Goal: Task Accomplishment & Management: Manage account settings

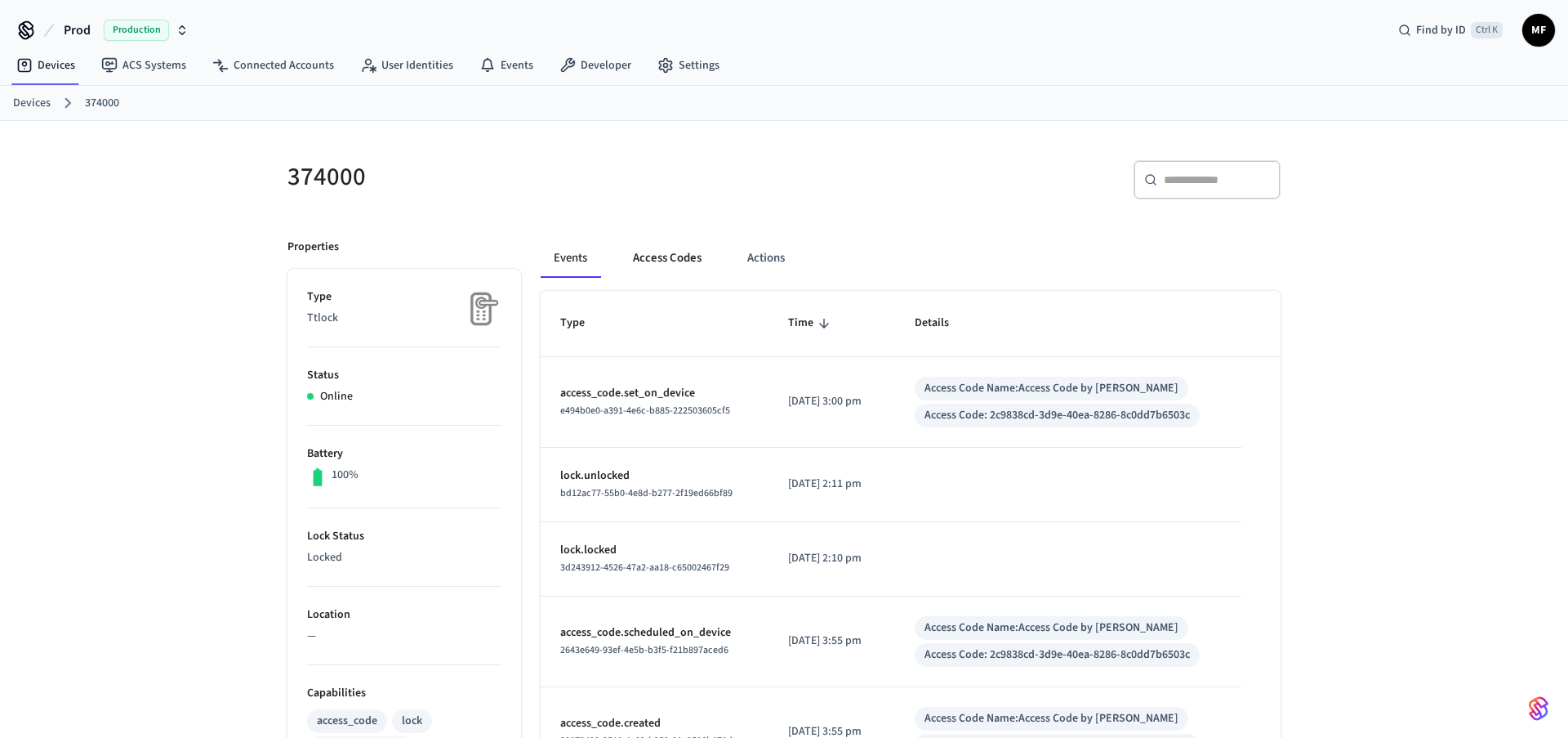
click at [681, 261] on button "Access Codes" at bounding box center [666, 257] width 95 height 39
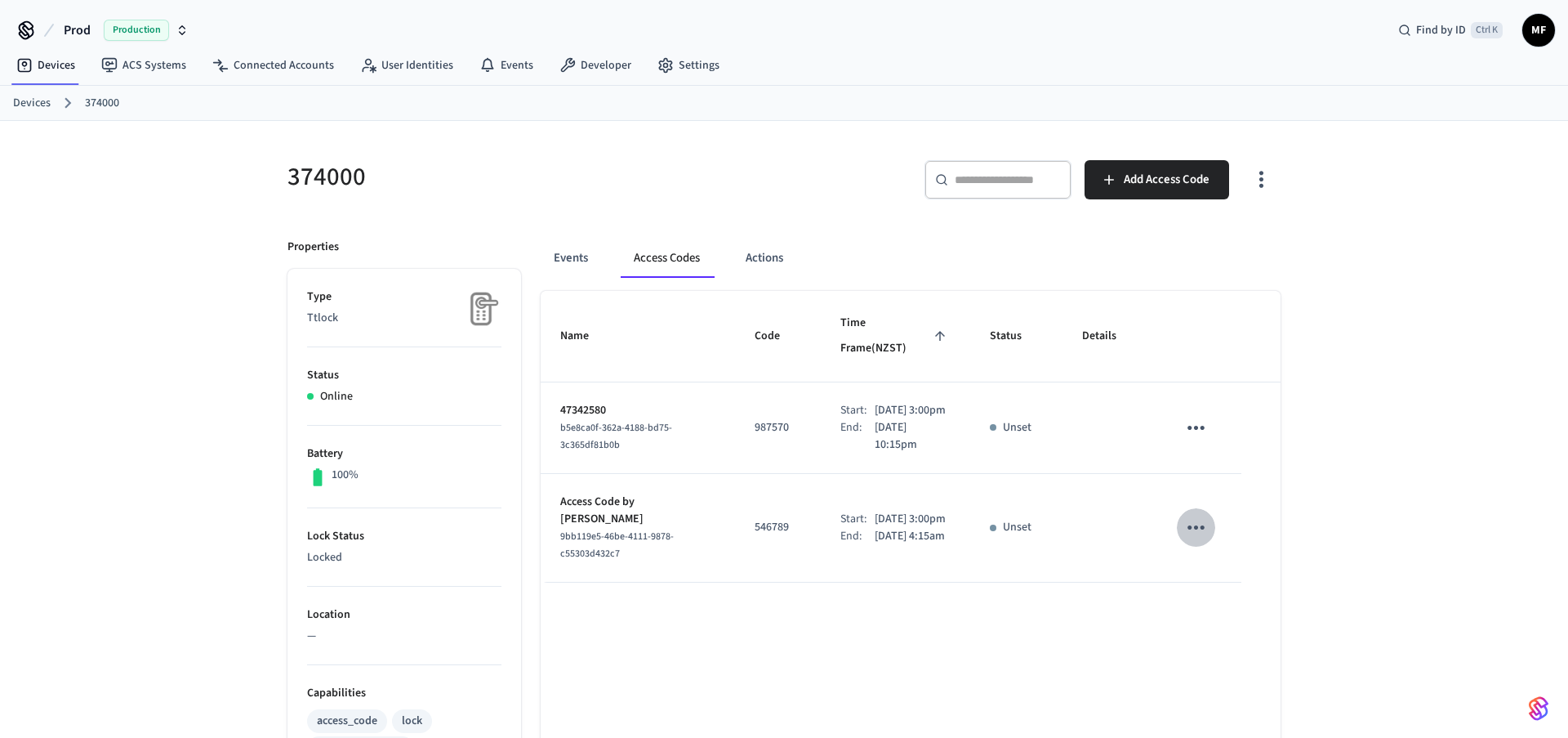
click at [1199, 515] on icon "sticky table" at bounding box center [1195, 527] width 25 height 25
click at [1000, 621] on div at bounding box center [784, 369] width 1568 height 738
click at [1192, 522] on icon "sticky table" at bounding box center [1195, 527] width 25 height 25
click at [1219, 564] on icon at bounding box center [1215, 567] width 10 height 10
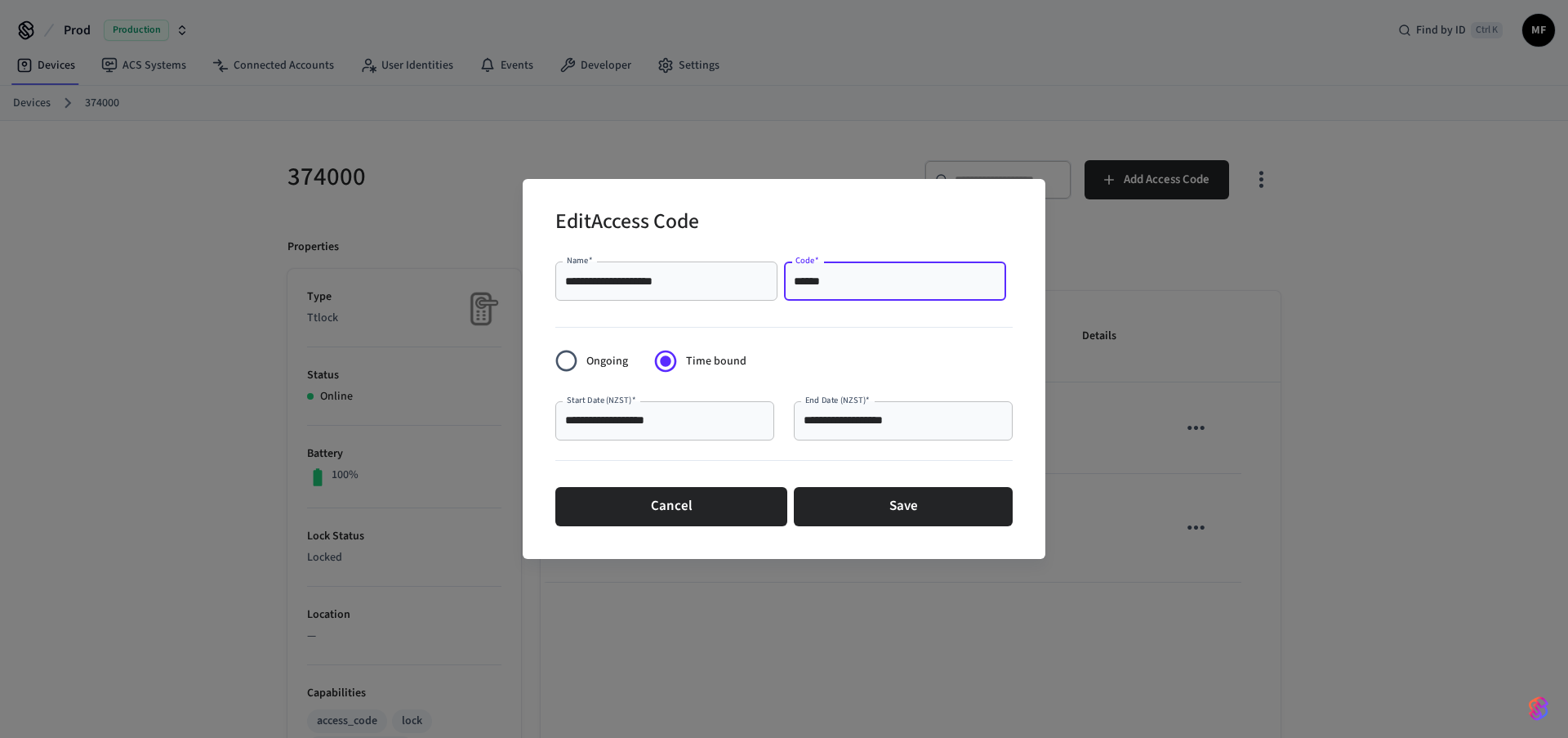
drag, startPoint x: 837, startPoint y: 279, endPoint x: 719, endPoint y: 275, distance: 118.1
click at [794, 275] on input "******" at bounding box center [895, 281] width 202 height 17
drag, startPoint x: 687, startPoint y: 279, endPoint x: 531, endPoint y: 279, distance: 156.0
click at [565, 279] on input "**********" at bounding box center [665, 281] width 202 height 17
paste input "text"
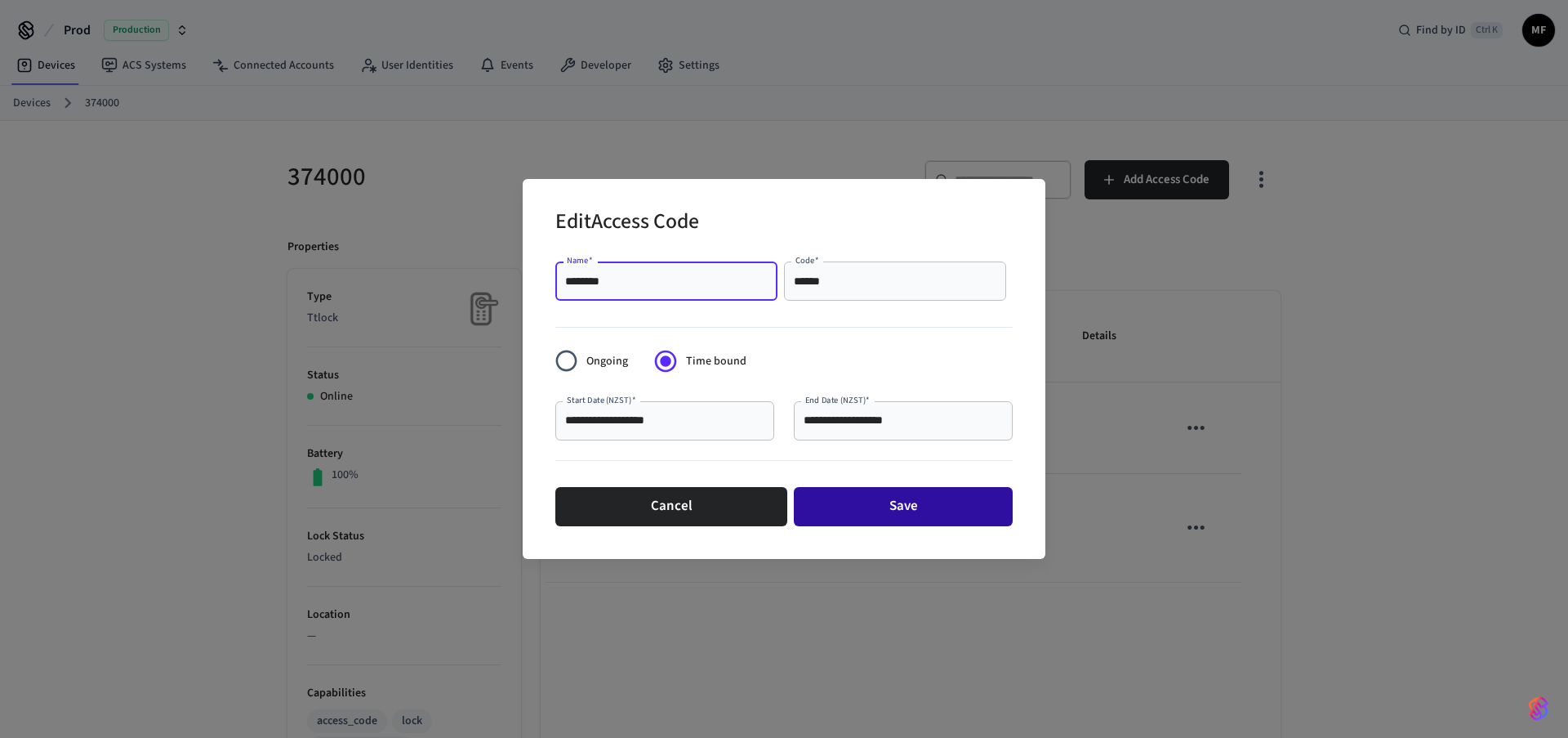
type input "********"
click at [884, 507] on button "Save" at bounding box center [903, 506] width 219 height 39
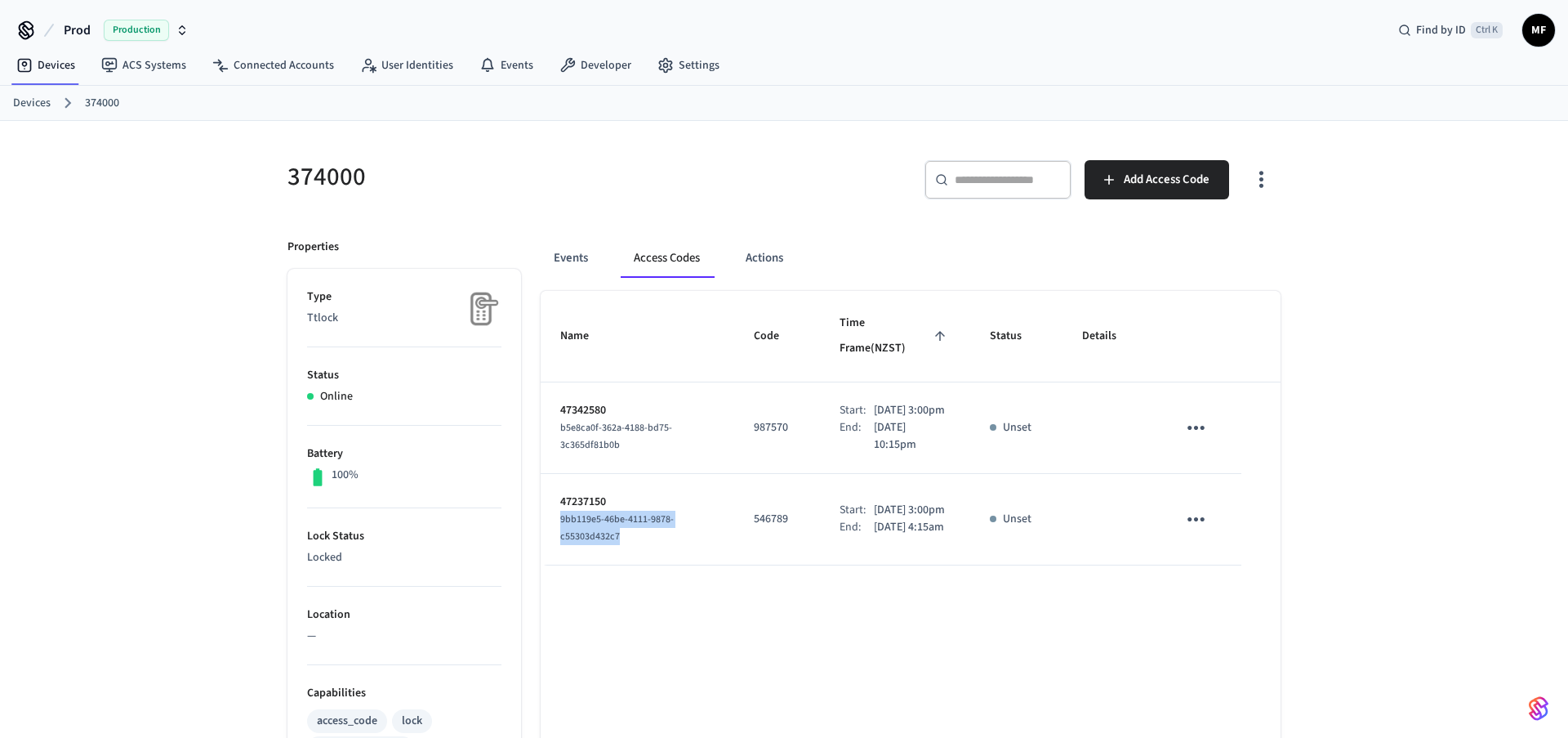
drag, startPoint x: 621, startPoint y: 539, endPoint x: 550, endPoint y: 524, distance: 72.6
click at [550, 524] on td "47237150 9bb119e5-46be-4111-9878-c55303d432c7" at bounding box center [637, 519] width 194 height 91
copy span "9bb119e5-46be-4111-9878-c55303d432c7"
click at [693, 535] on div "9bb119e5-46be-4111-9878-c55303d432c7" at bounding box center [638, 527] width 155 height 34
drag, startPoint x: 565, startPoint y: 500, endPoint x: 678, endPoint y: 529, distance: 116.7
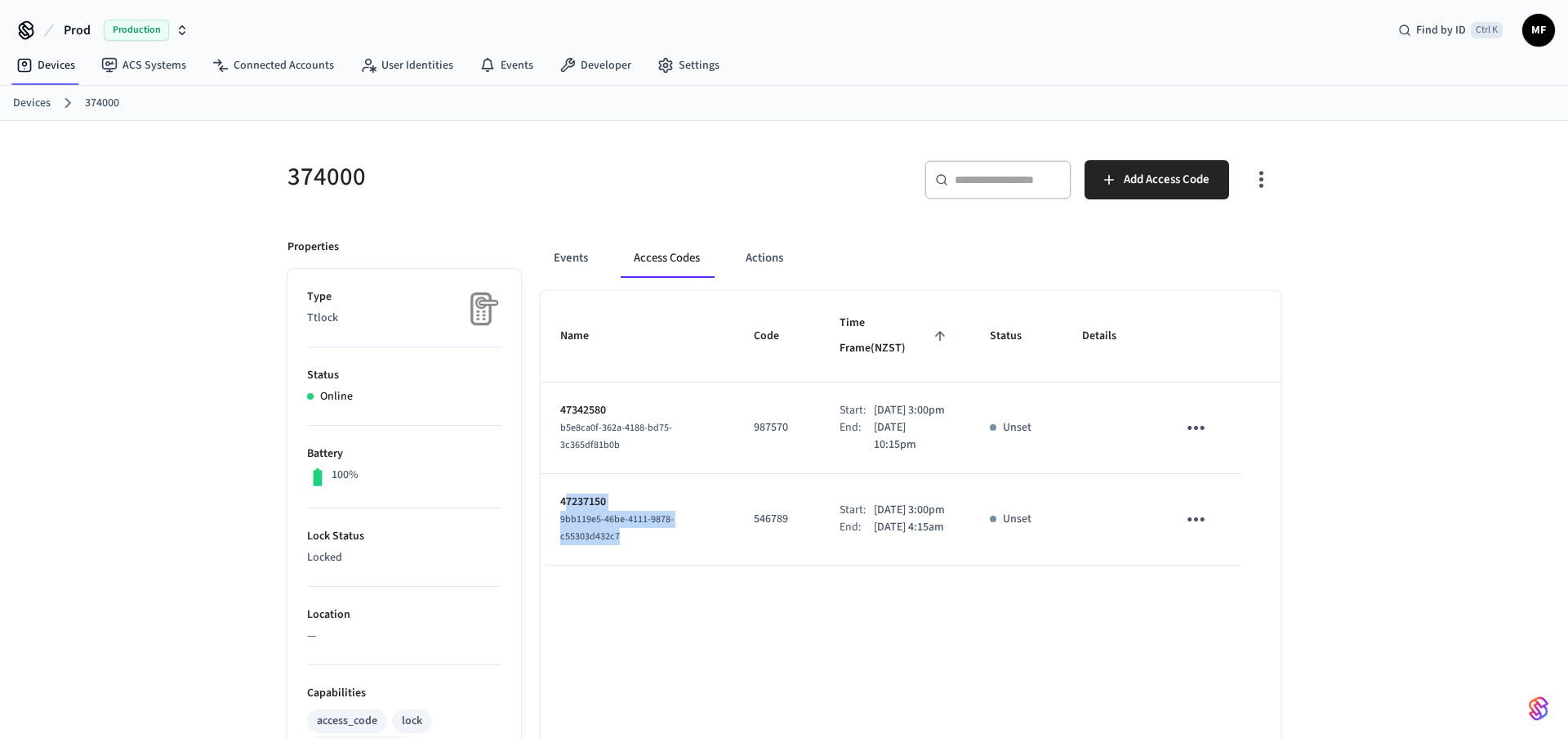
click at [678, 529] on td "47237150 9bb119e5-46be-4111-9878-c55303d432c7" at bounding box center [637, 519] width 194 height 91
drag, startPoint x: 878, startPoint y: 493, endPoint x: 929, endPoint y: 496, distance: 51.1
click at [929, 502] on p "[DATE] 3:00pm" at bounding box center [910, 510] width 71 height 17
